Goal: Information Seeking & Learning: Learn about a topic

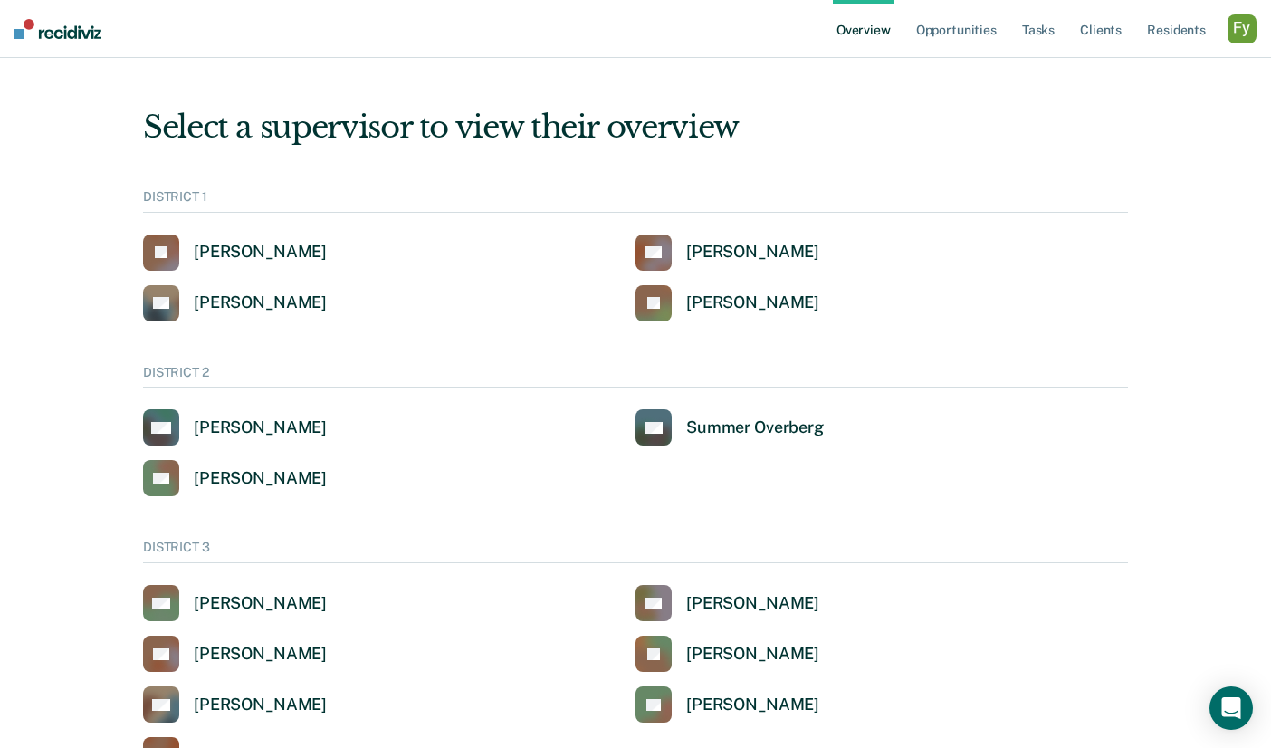
click at [1236, 34] on div "button" at bounding box center [1242, 28] width 29 height 29
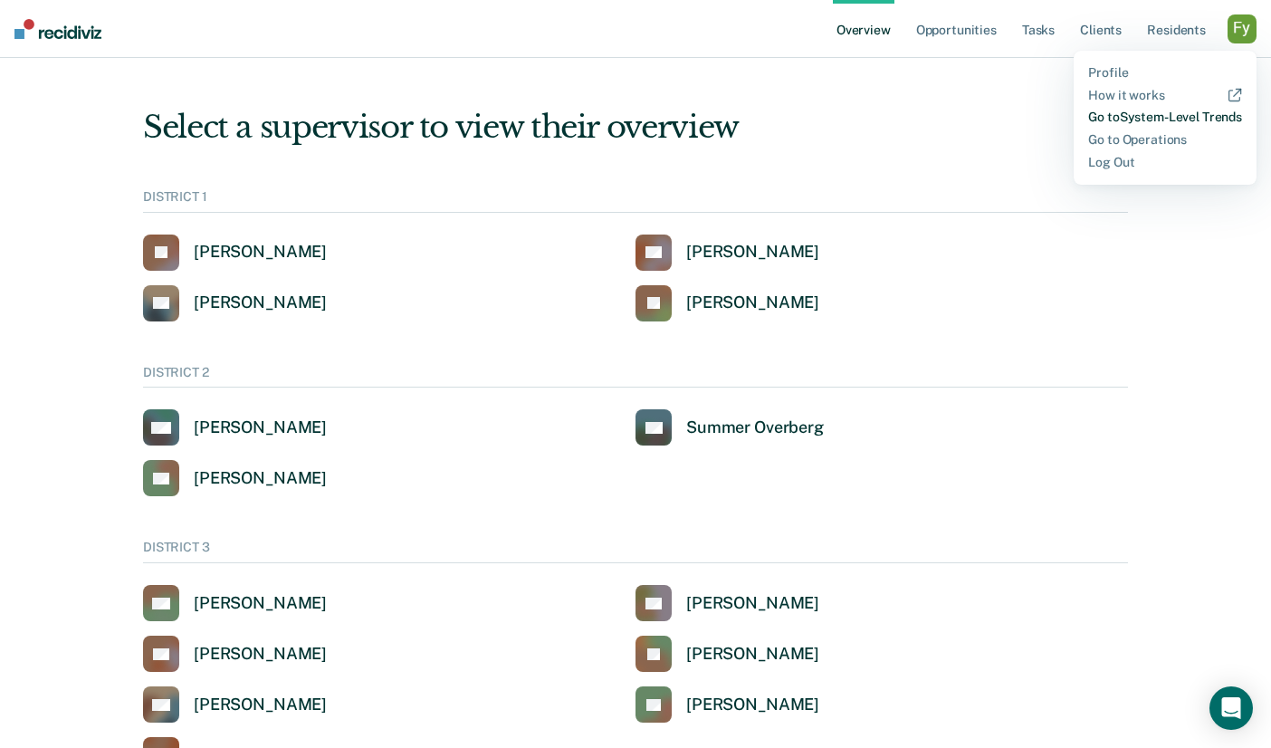
click at [1166, 115] on link "Go to System-Level Trends" at bounding box center [1166, 117] width 154 height 15
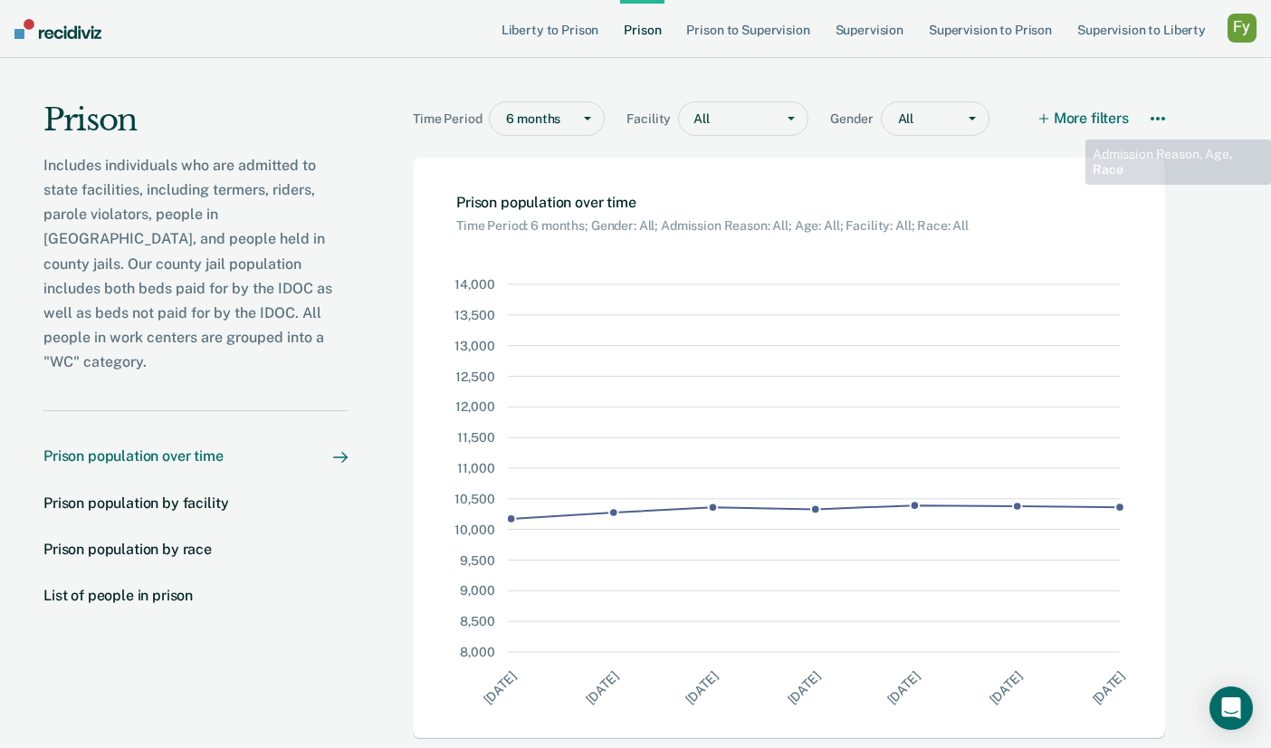
click at [1070, 121] on button "More filters" at bounding box center [1085, 118] width 89 height 34
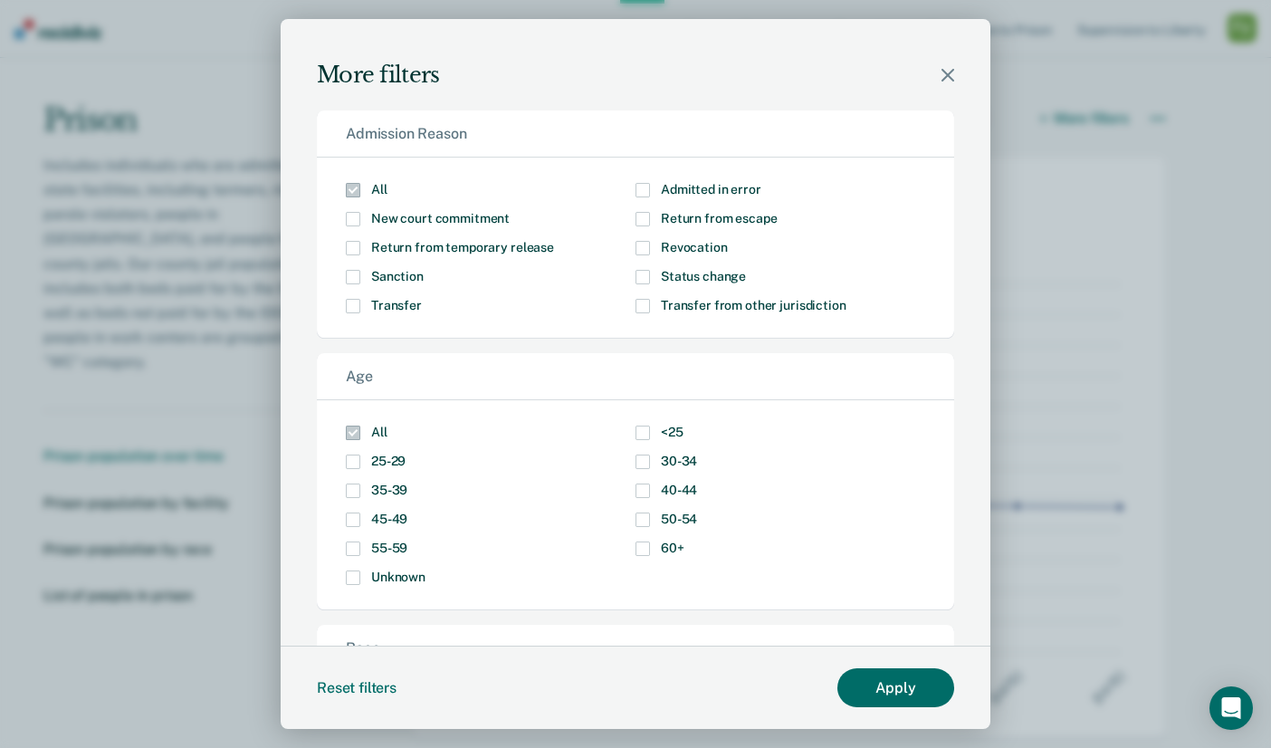
click at [950, 76] on icon "Modal" at bounding box center [948, 75] width 13 height 13
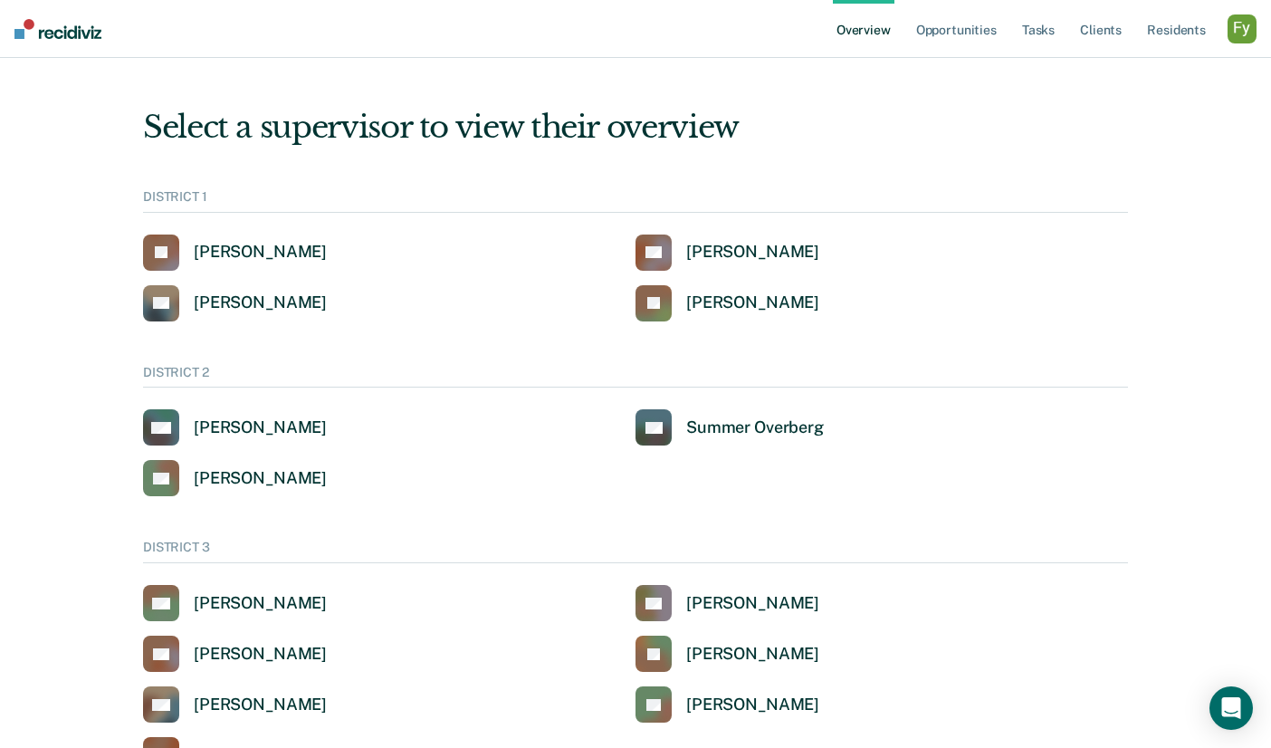
click at [1231, 31] on div "button" at bounding box center [1242, 28] width 29 height 29
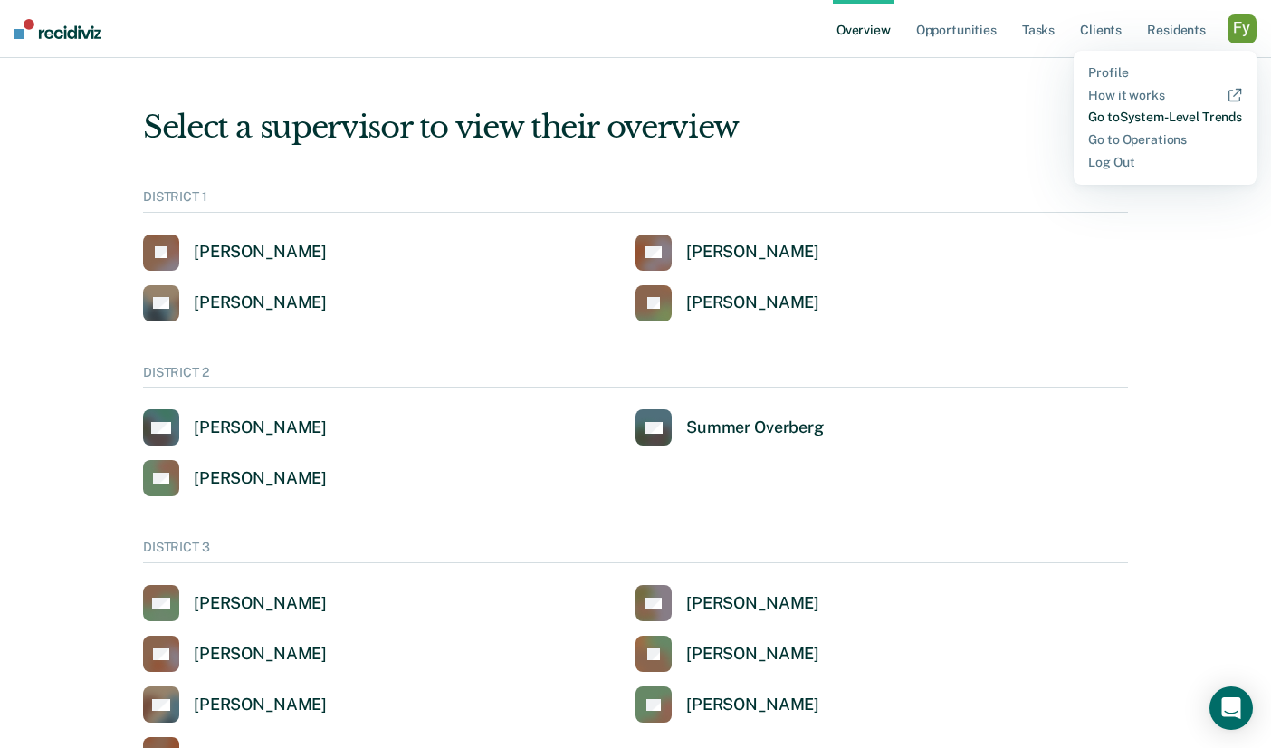
click at [1136, 113] on link "Go to System-Level Trends" at bounding box center [1166, 117] width 154 height 15
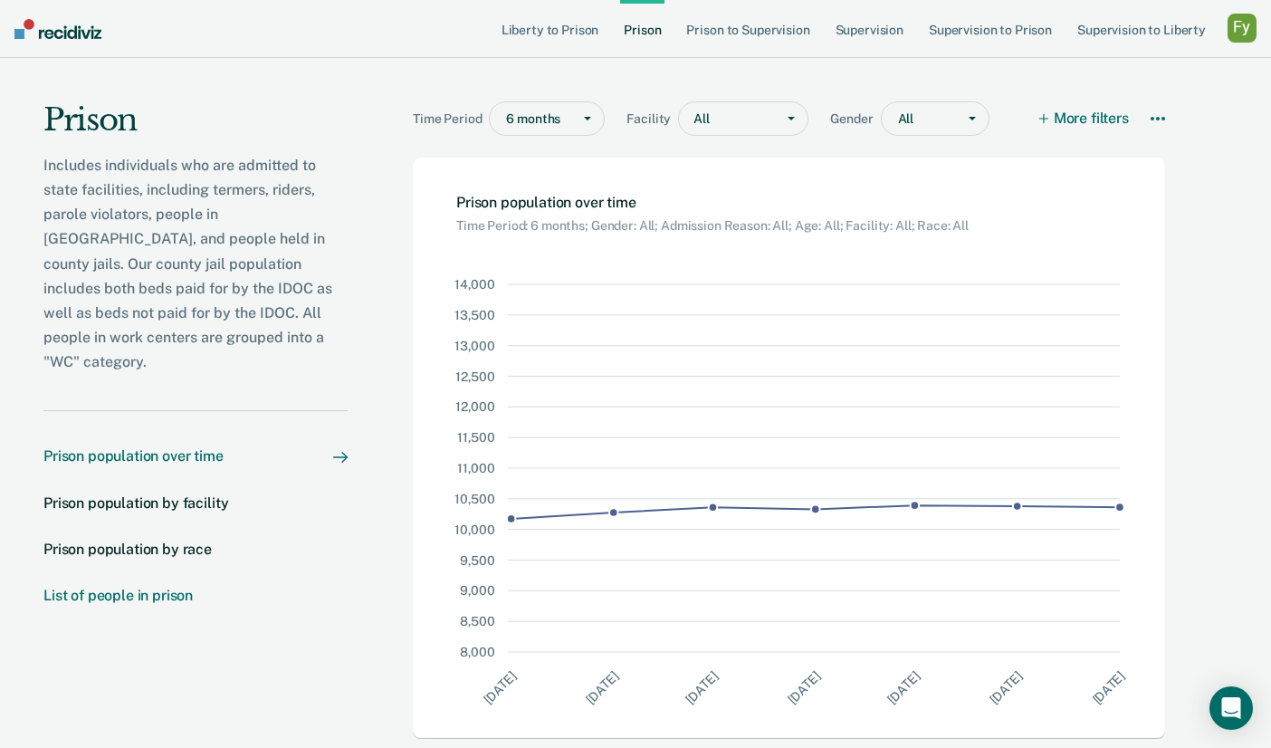
click at [139, 587] on div "List of people in prison" at bounding box center [117, 595] width 149 height 17
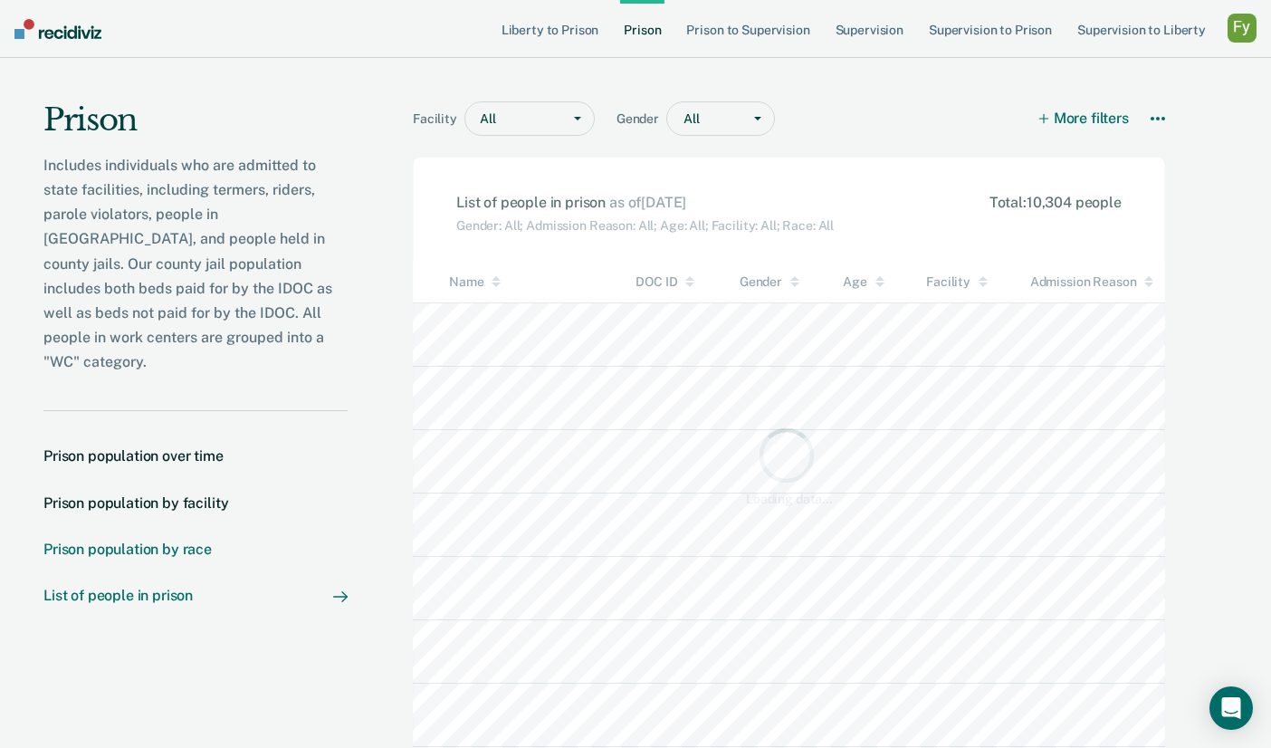
scroll to position [471, 996]
click at [559, 122] on div "All" at bounding box center [513, 119] width 96 height 26
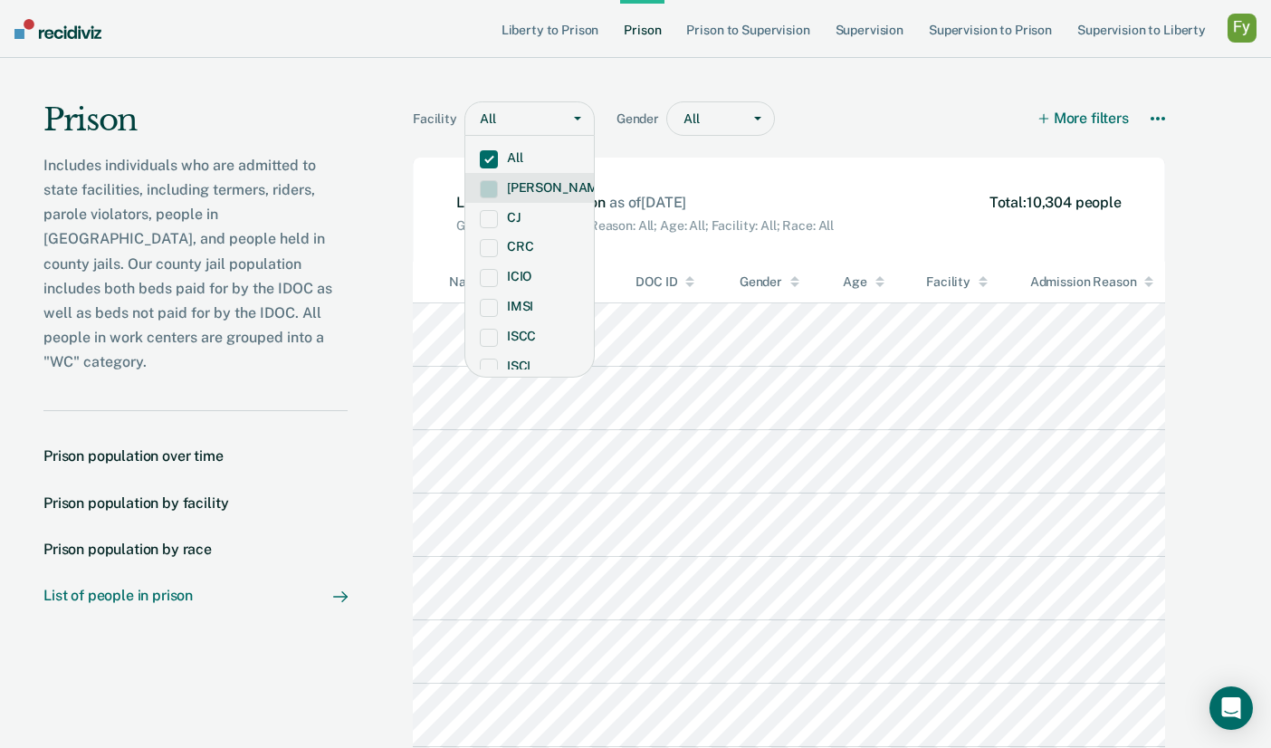
click at [511, 189] on label "CAPP" at bounding box center [530, 187] width 100 height 15
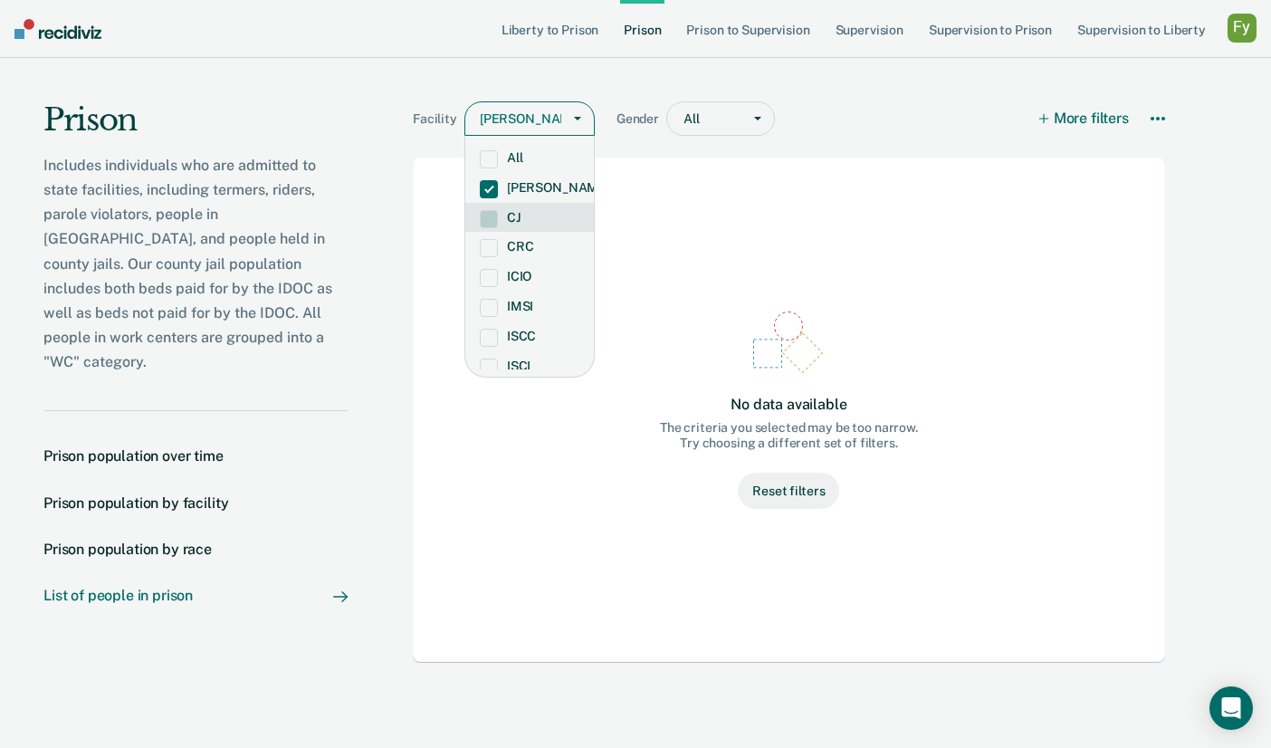
click at [497, 213] on label "CJ" at bounding box center [530, 217] width 100 height 15
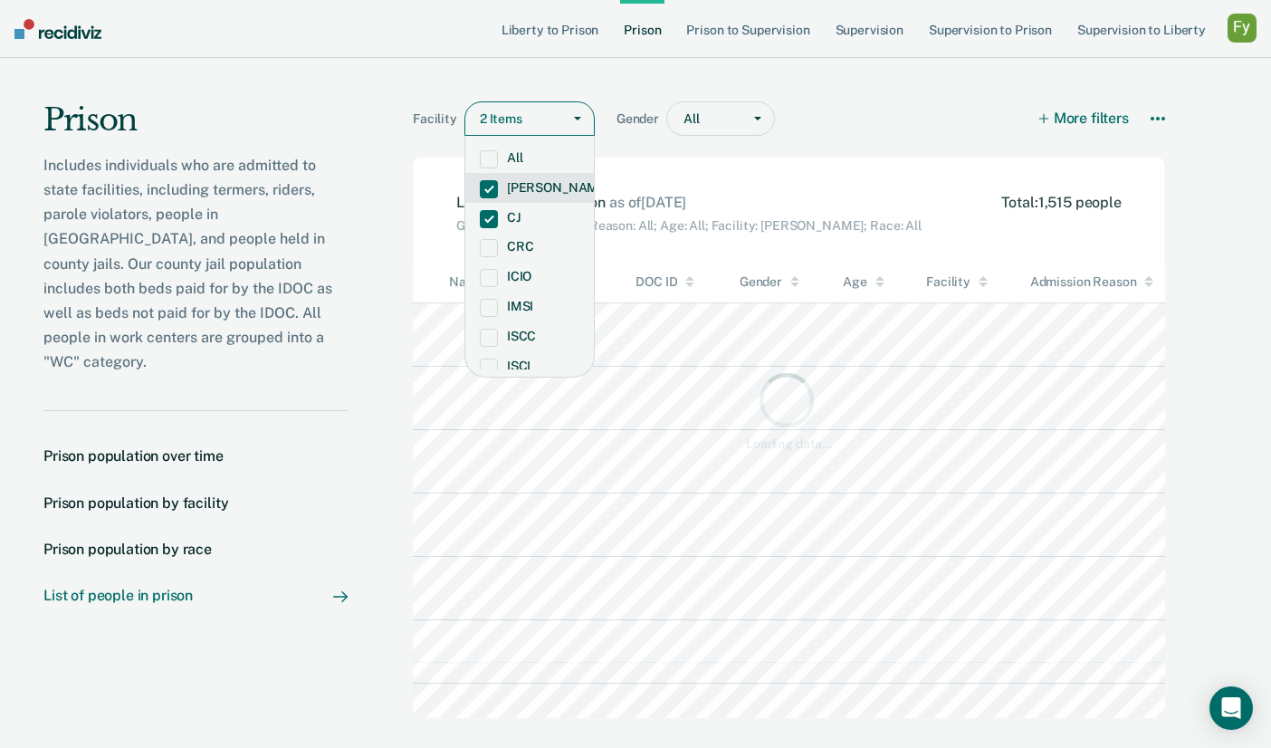
scroll to position [471, 996]
click at [493, 188] on span at bounding box center [489, 189] width 18 height 18
click at [491, 158] on span at bounding box center [489, 159] width 18 height 18
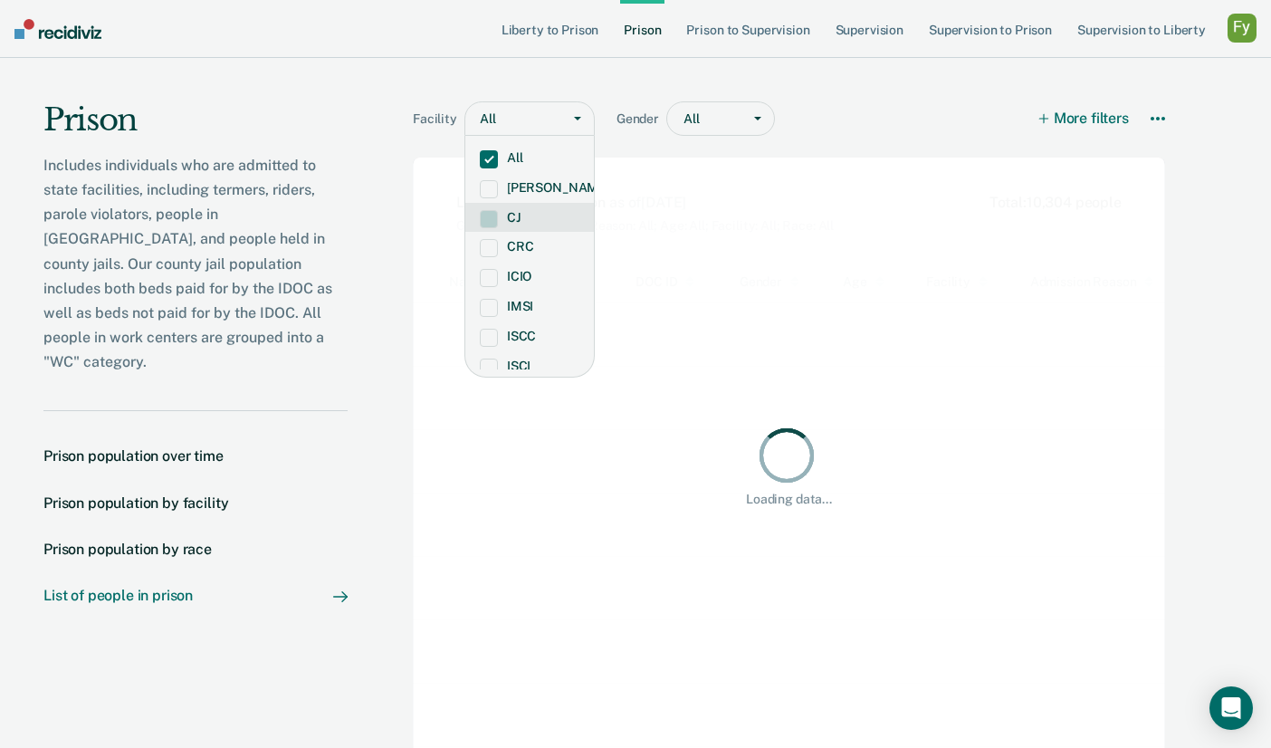
scroll to position [471, 996]
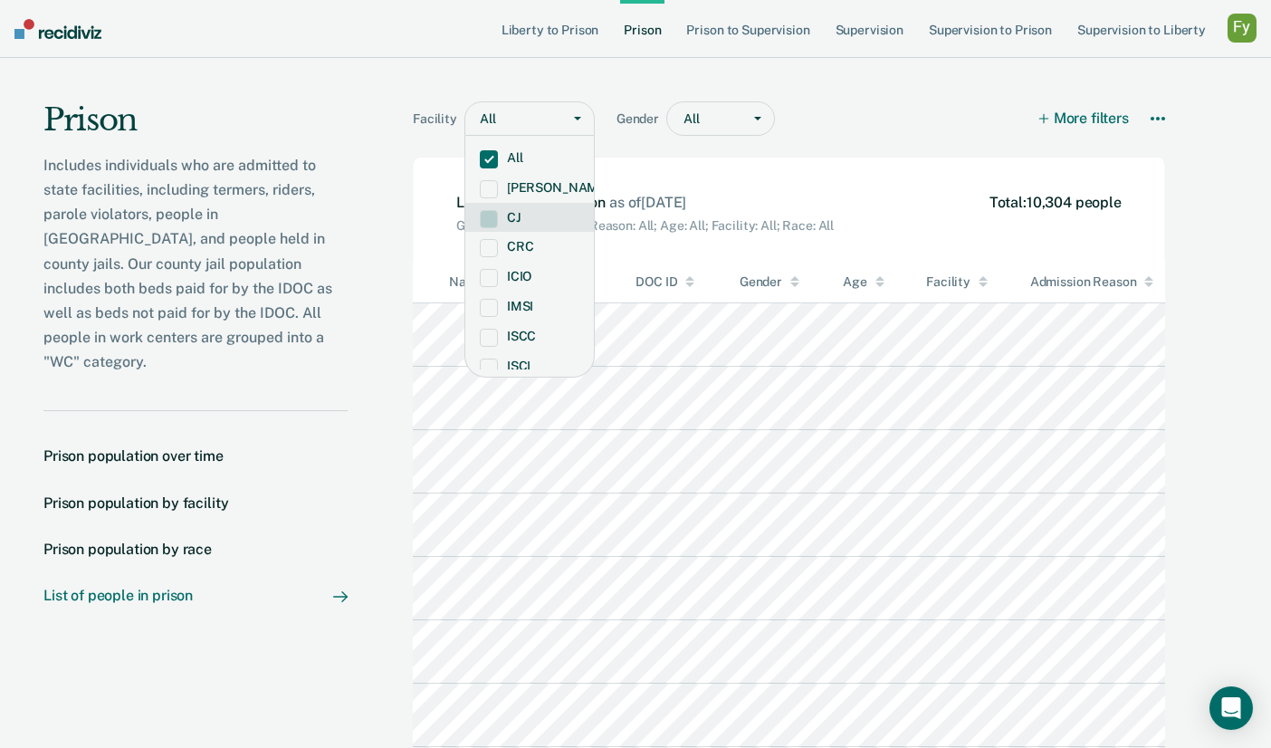
click at [369, 478] on div "Facility option All, selected. CJ, 3 of 17. 17 results available. Use Up and Do…" at bounding box center [793, 446] width 890 height 777
click at [509, 73] on div "Facility option All, selected. All selected, 1 of 17. 17 results available. Use…" at bounding box center [789, 108] width 753 height 100
click at [853, 143] on div "Facility option All, selected. All selected, 1 of 17. 17 results available. Use…" at bounding box center [789, 129] width 753 height 56
click at [660, 150] on div "Facility option All, selected. All selected, 1 of 17. 17 results available. Use…" at bounding box center [789, 129] width 753 height 56
click at [544, 69] on div "Facility option All, selected. All selected, 1 of 17. 17 results available. Use…" at bounding box center [789, 108] width 753 height 100
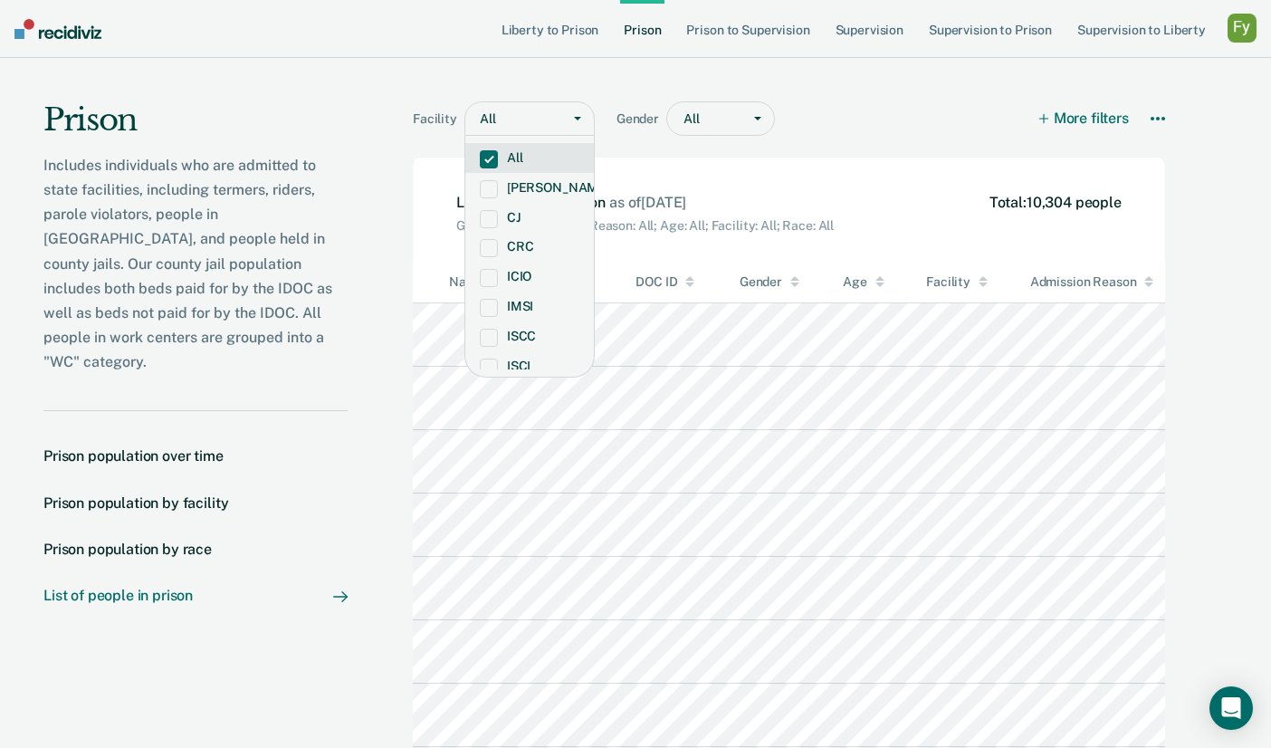
click at [537, 117] on div at bounding box center [524, 119] width 54 height 19
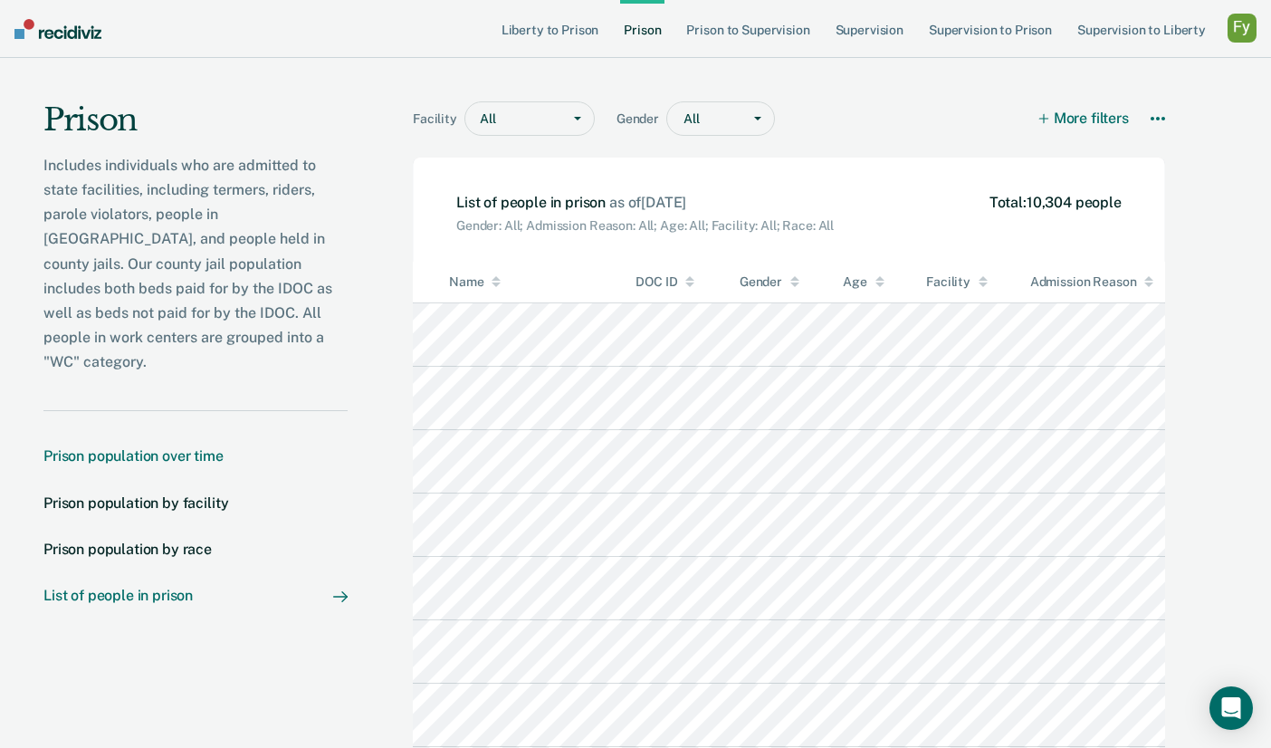
click at [187, 447] on div "Prison population over time" at bounding box center [133, 455] width 180 height 17
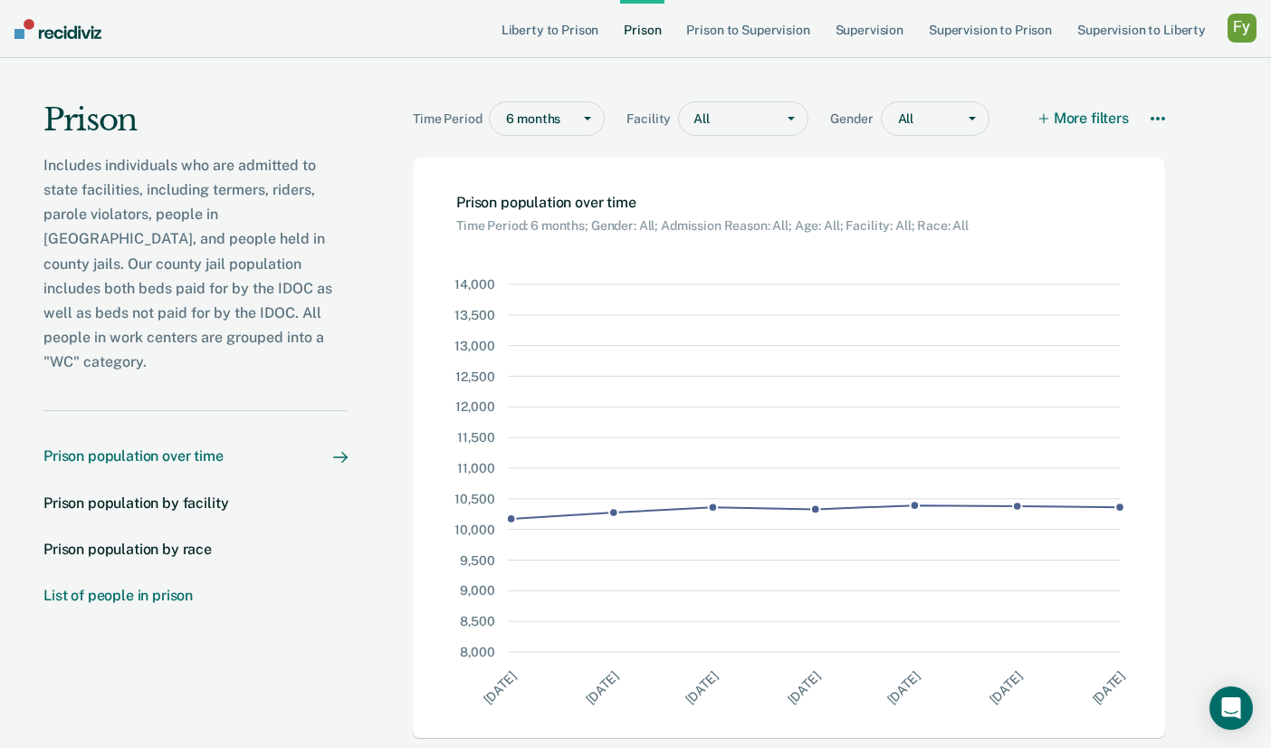
click at [129, 587] on div "List of people in prison" at bounding box center [117, 595] width 149 height 17
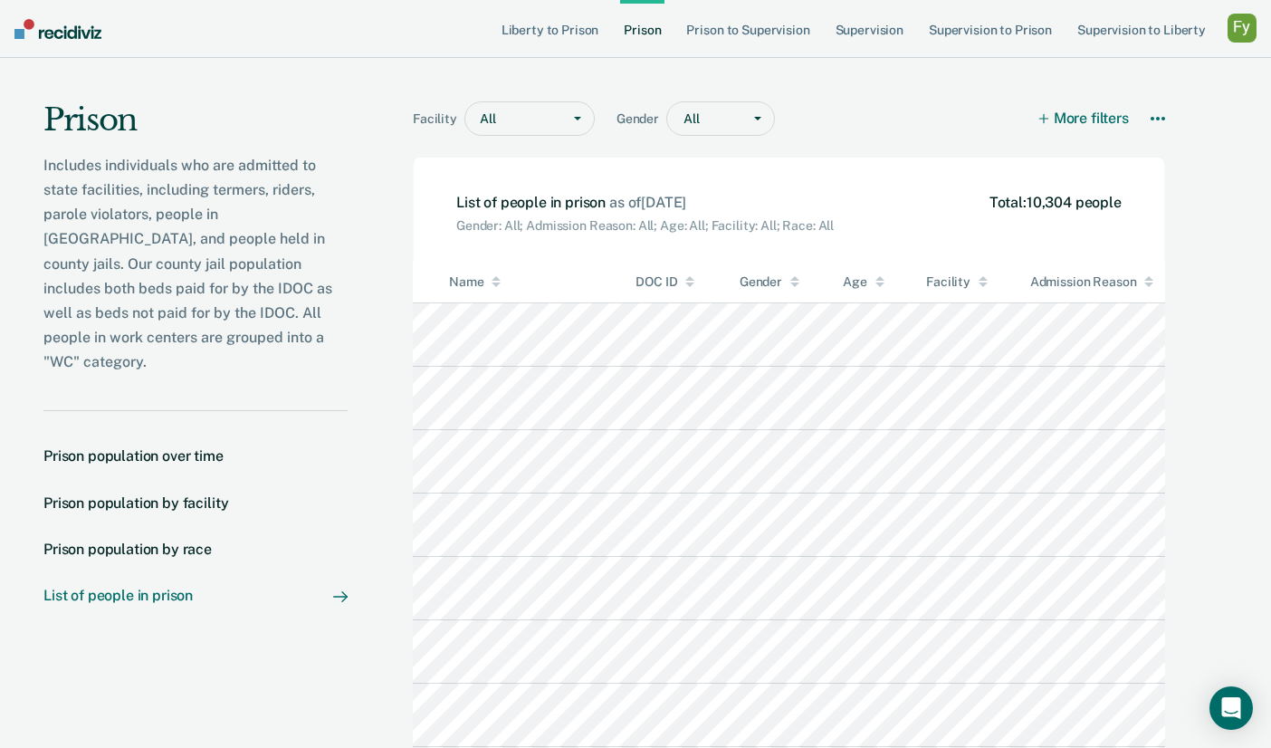
scroll to position [471, 996]
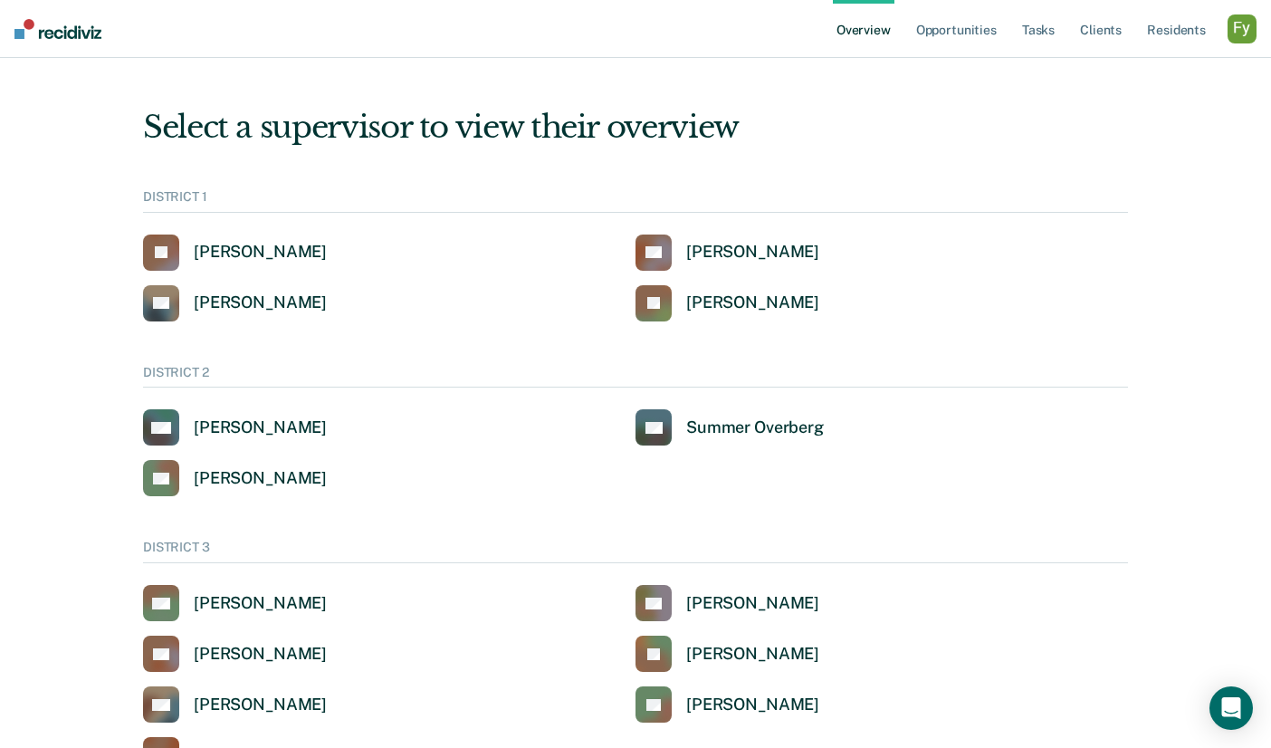
click at [1229, 31] on div "button" at bounding box center [1242, 28] width 29 height 29
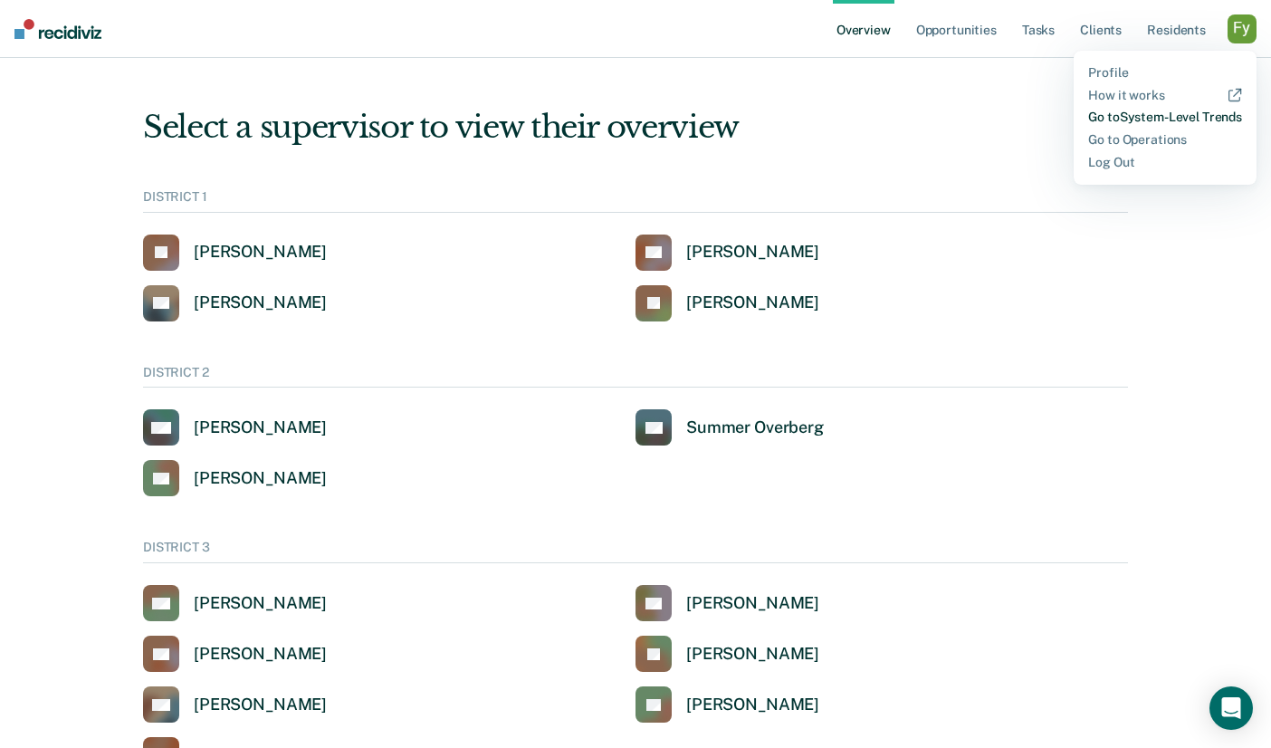
click at [1161, 116] on link "Go to System-Level Trends" at bounding box center [1166, 117] width 154 height 15
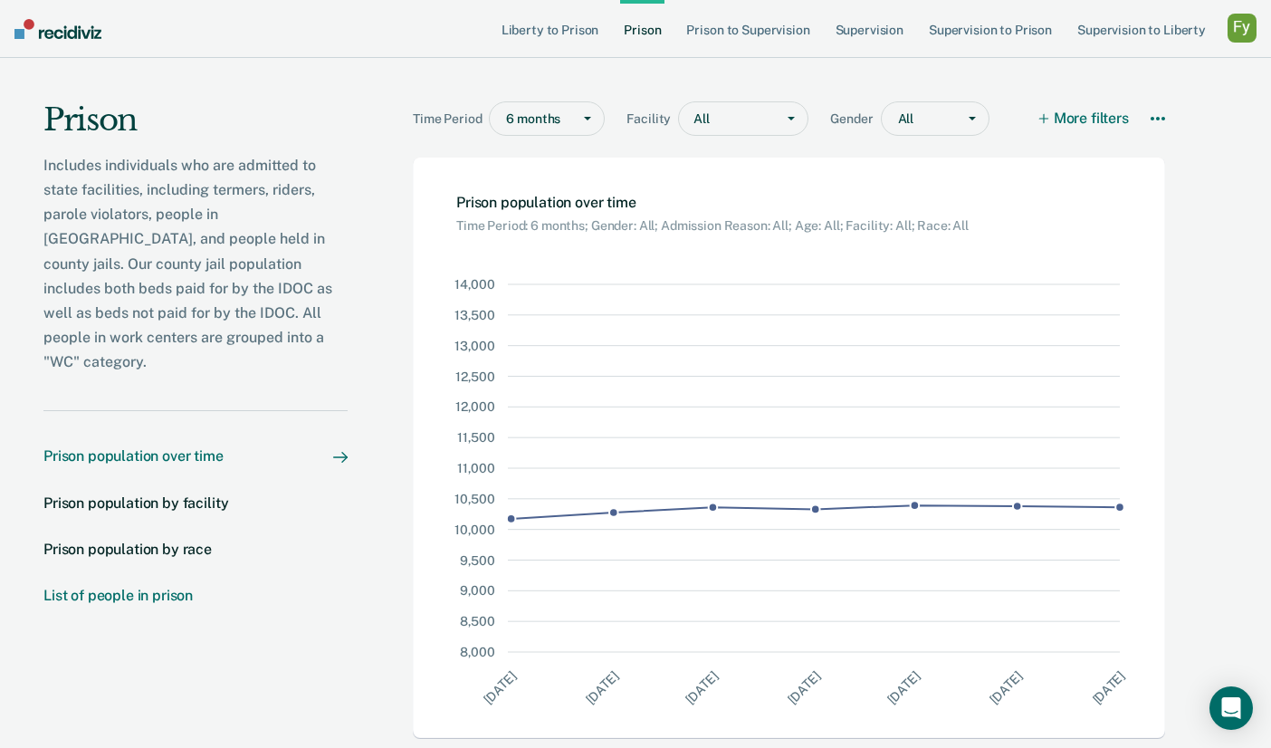
click at [164, 587] on div "List of people in prison" at bounding box center [117, 595] width 149 height 17
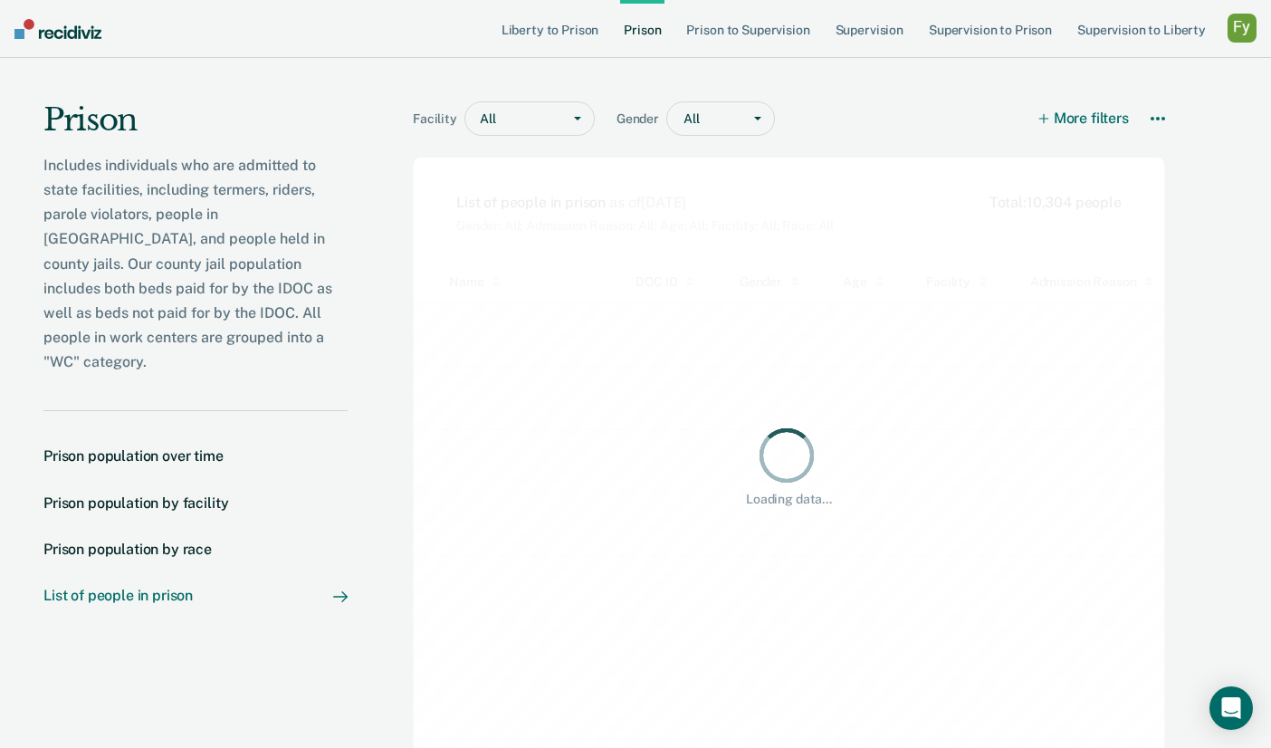
scroll to position [471, 996]
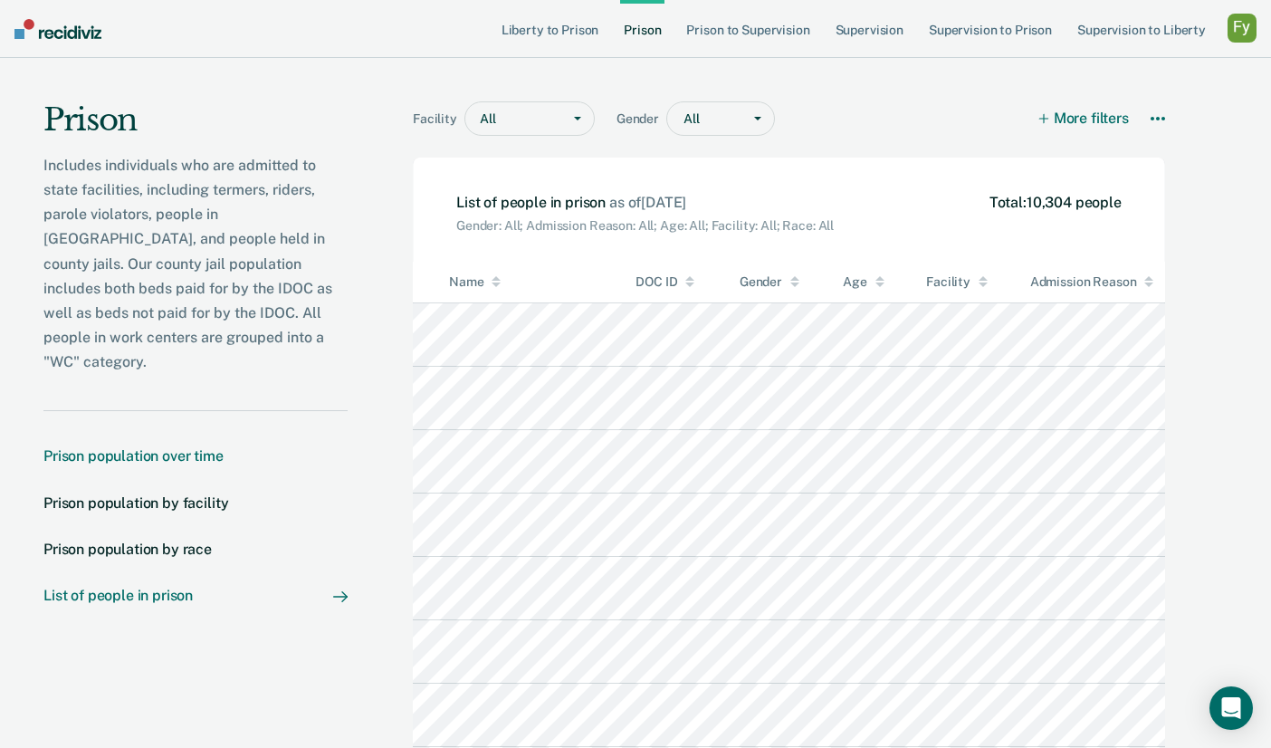
click at [170, 447] on div "Prison population over time" at bounding box center [133, 455] width 180 height 17
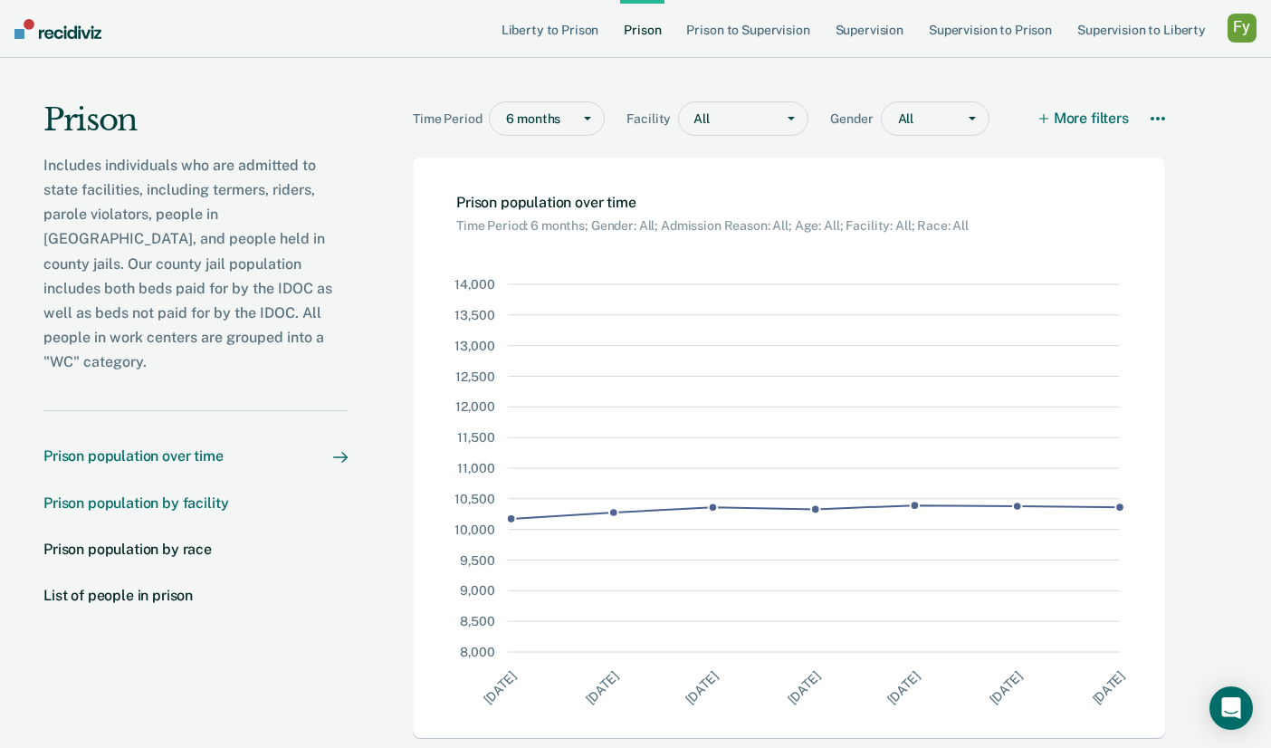
click at [148, 494] on div "Prison population by facility" at bounding box center [135, 502] width 185 height 17
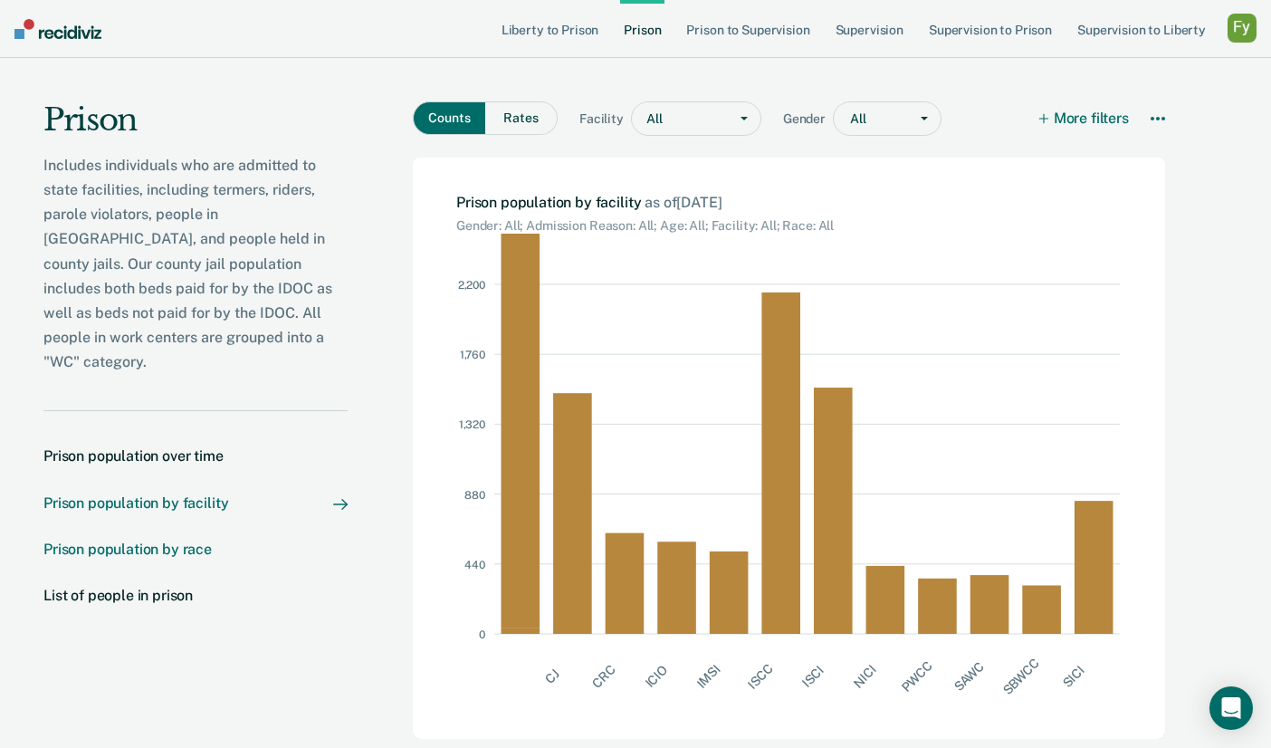
click at [158, 541] on div "Prison population by race" at bounding box center [127, 549] width 168 height 17
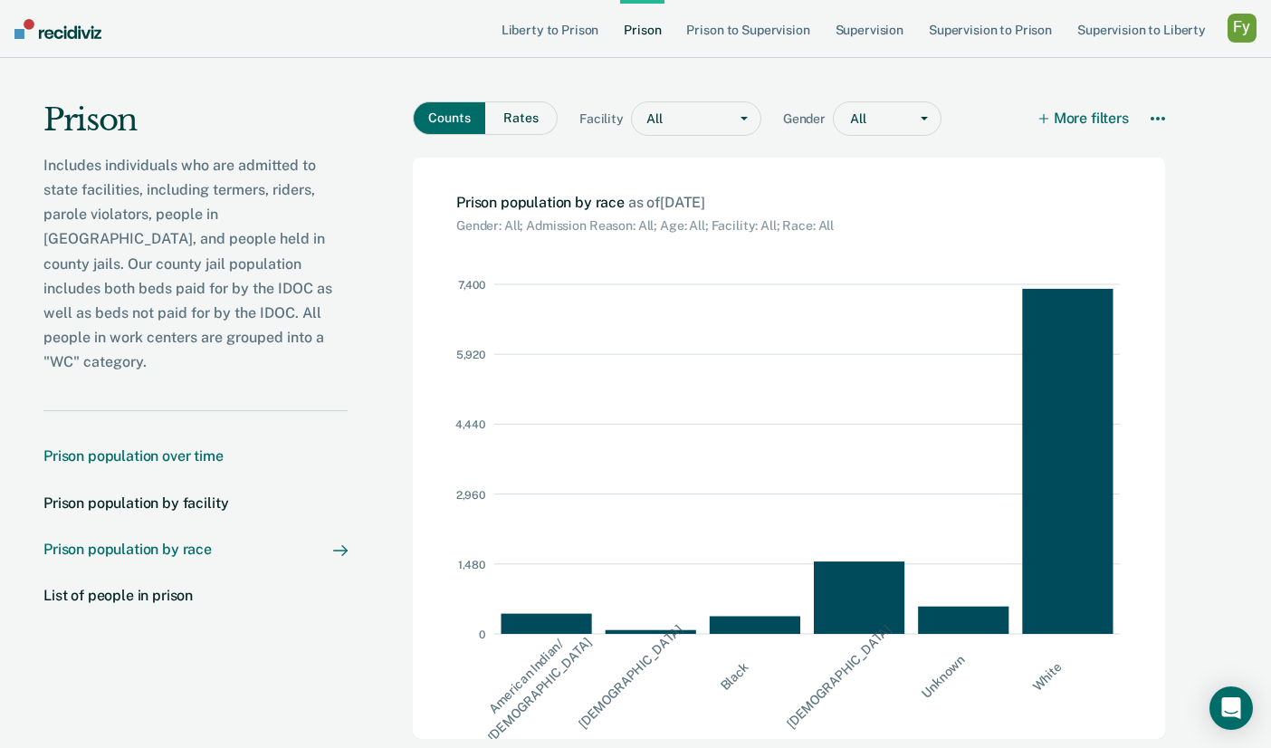
click at [124, 447] on div "Prison population over time" at bounding box center [133, 455] width 180 height 17
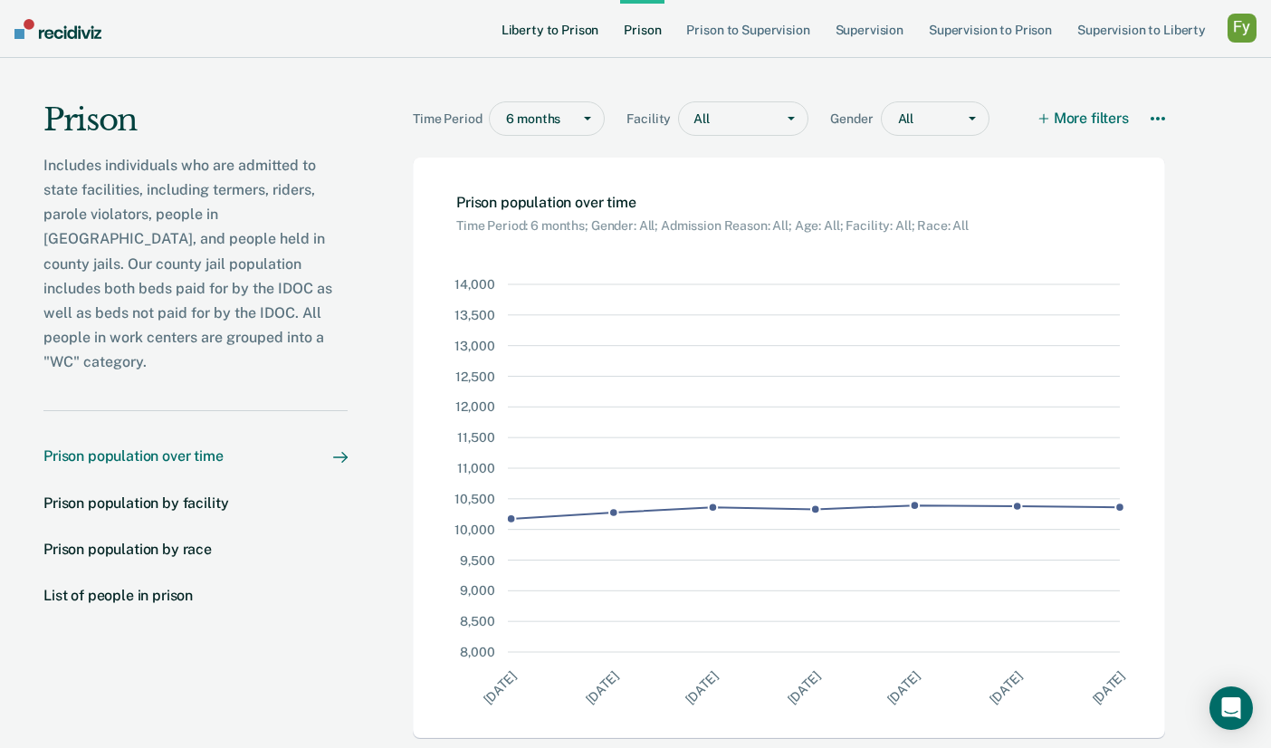
click at [558, 32] on link "Liberty to Prison" at bounding box center [550, 29] width 105 height 58
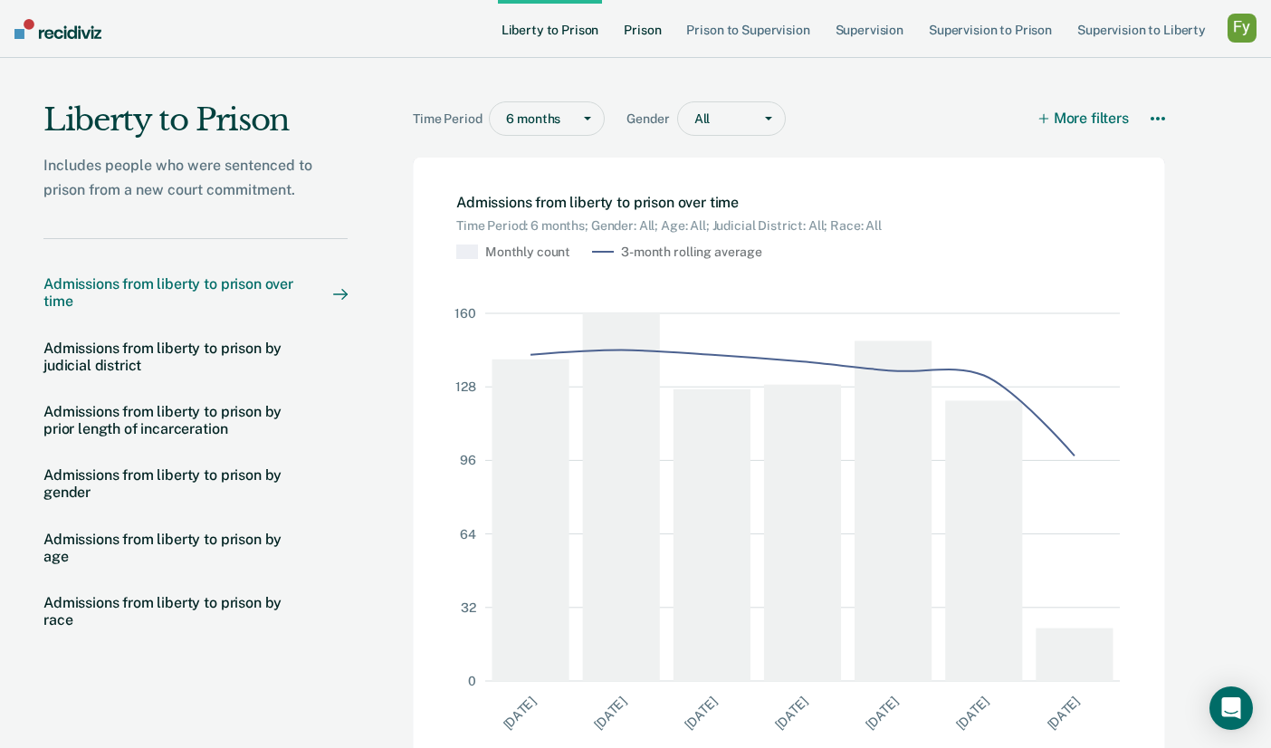
click at [632, 35] on link "Prison" at bounding box center [642, 29] width 44 height 58
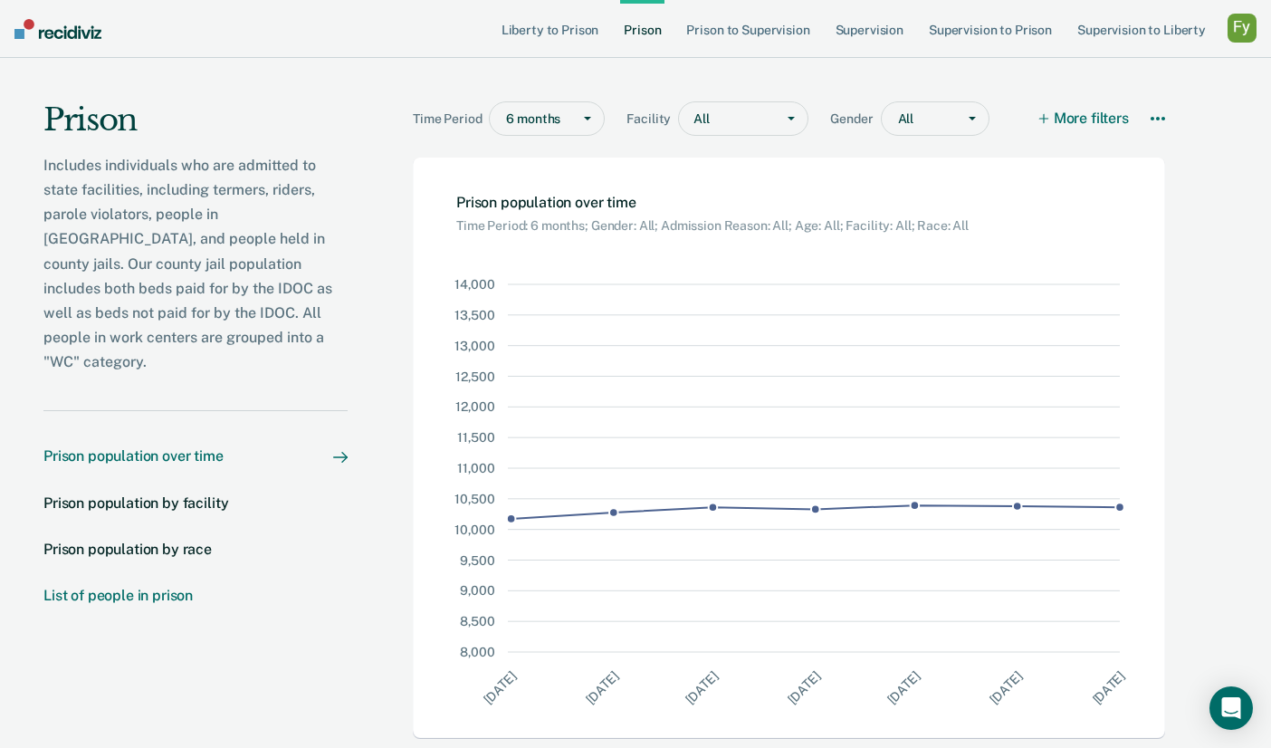
click at [172, 587] on div "List of people in prison" at bounding box center [117, 595] width 149 height 17
